Goal: Transaction & Acquisition: Purchase product/service

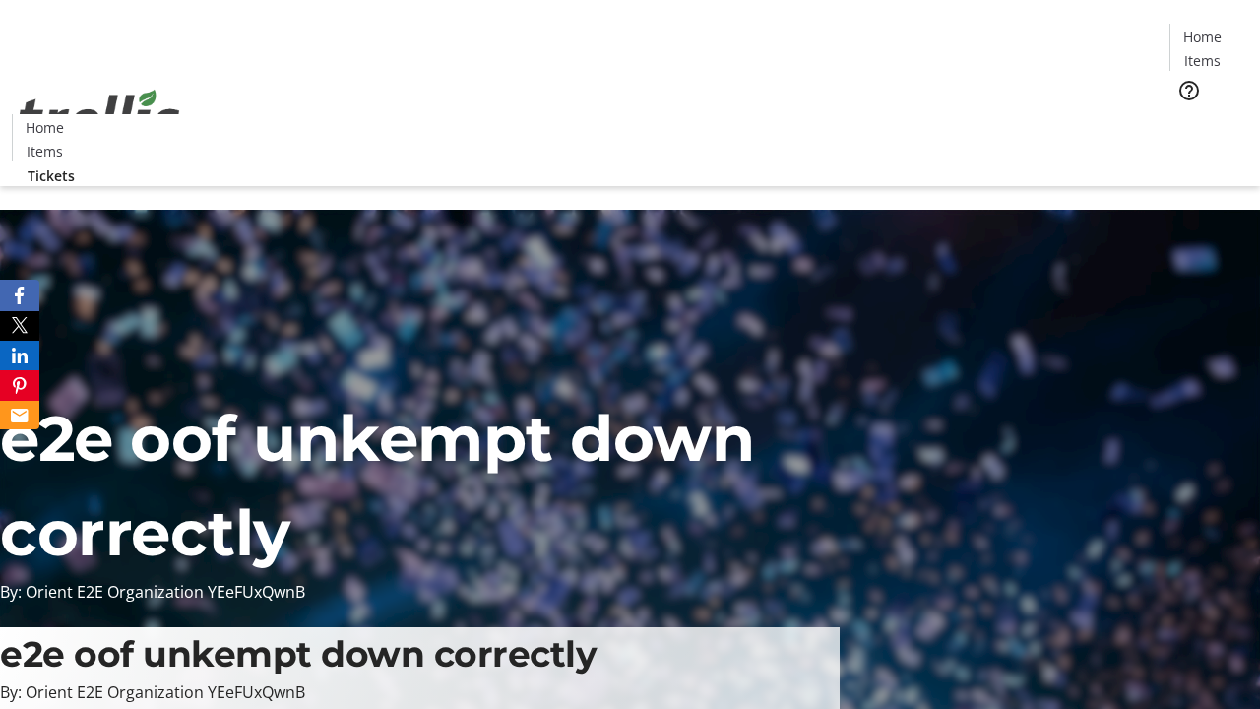
click at [1185, 114] on span "Tickets" at bounding box center [1208, 124] width 47 height 21
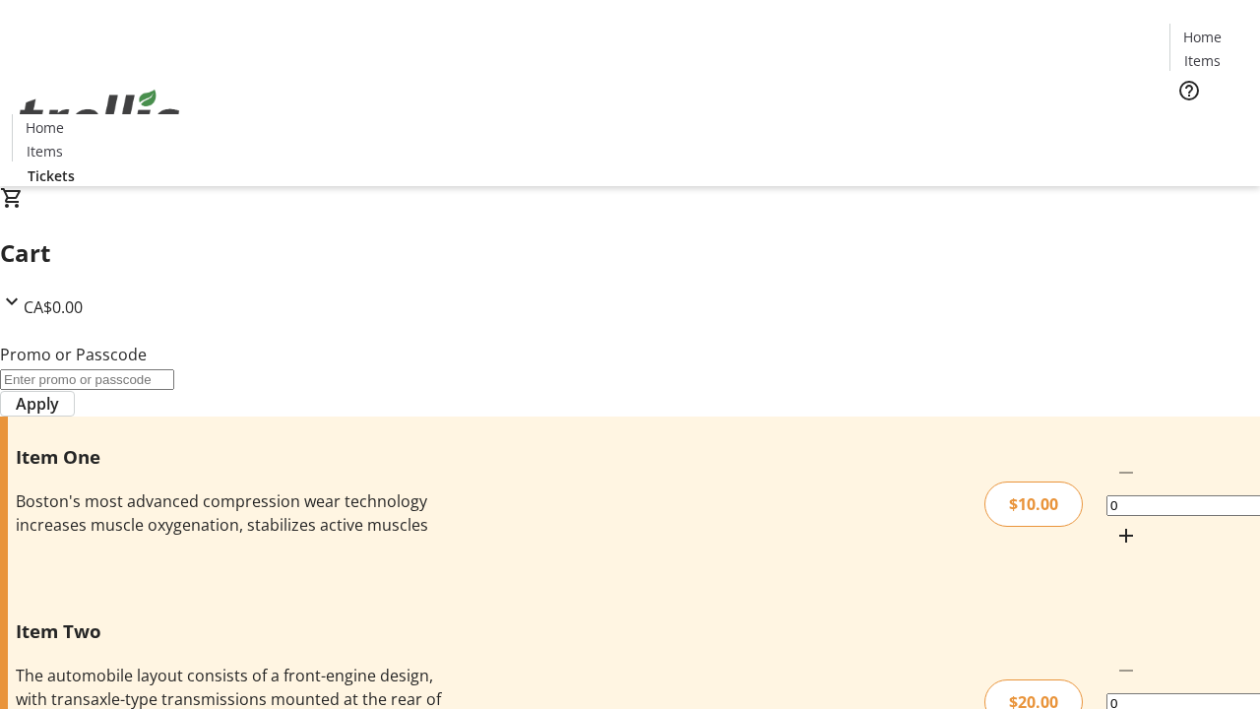
click at [1114, 524] on mat-icon "Increment by one" at bounding box center [1126, 536] width 24 height 24
type input "1"
